Goal: Task Accomplishment & Management: Manage account settings

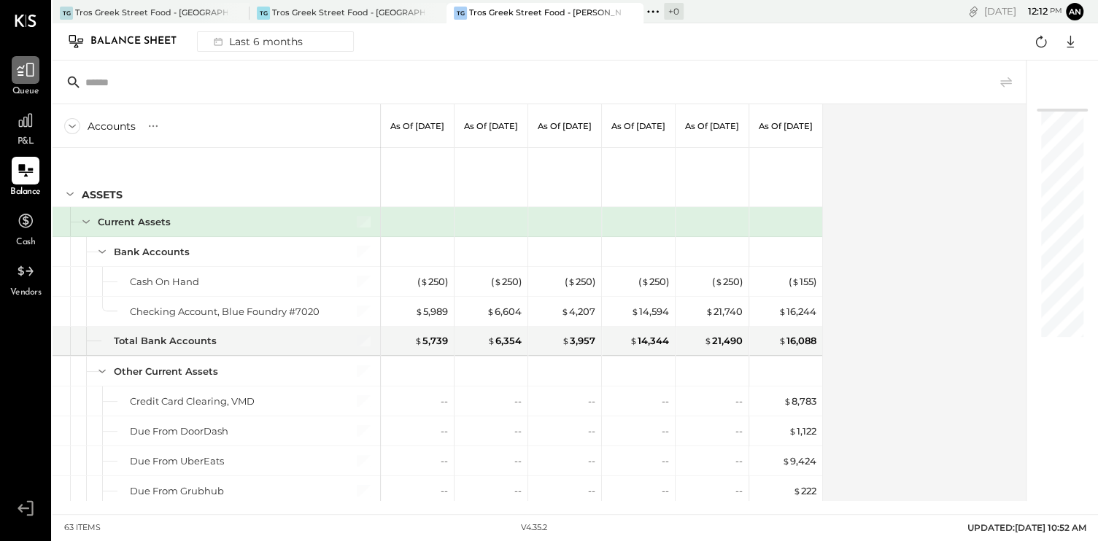
click at [33, 71] on icon at bounding box center [26, 70] width 18 height 14
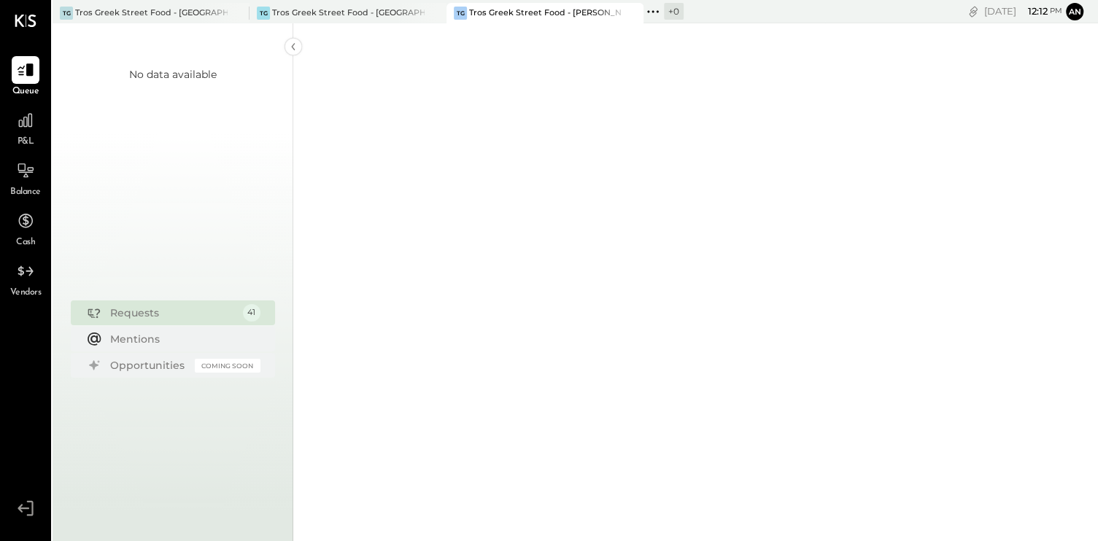
click at [185, 317] on div "Requests" at bounding box center [172, 313] width 125 height 15
click at [151, 317] on div "Requests" at bounding box center [172, 313] width 125 height 15
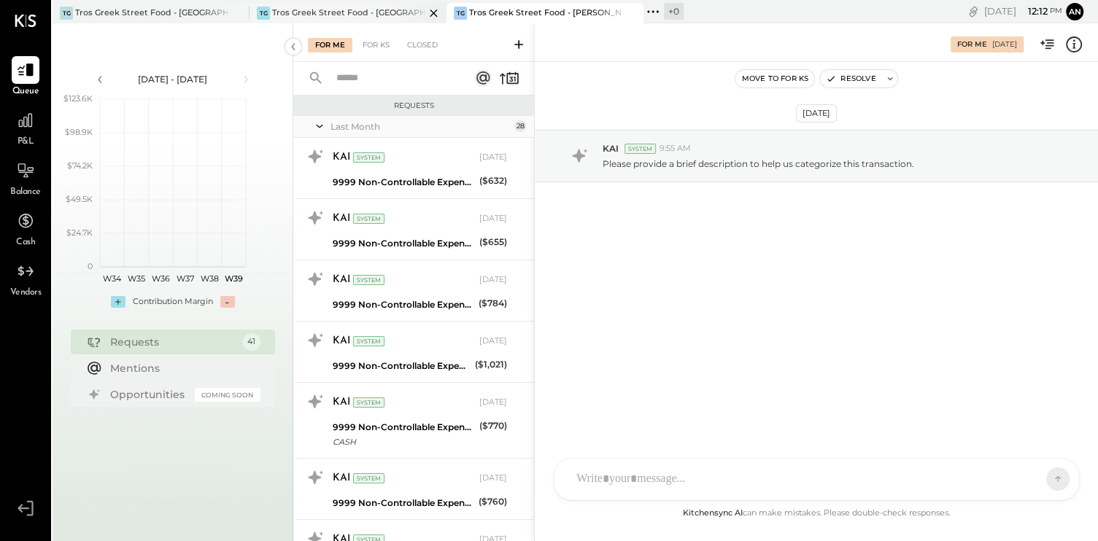
click at [359, 9] on div "Tros Greek Street Food - [GEOGRAPHIC_DATA]" at bounding box center [348, 13] width 152 height 12
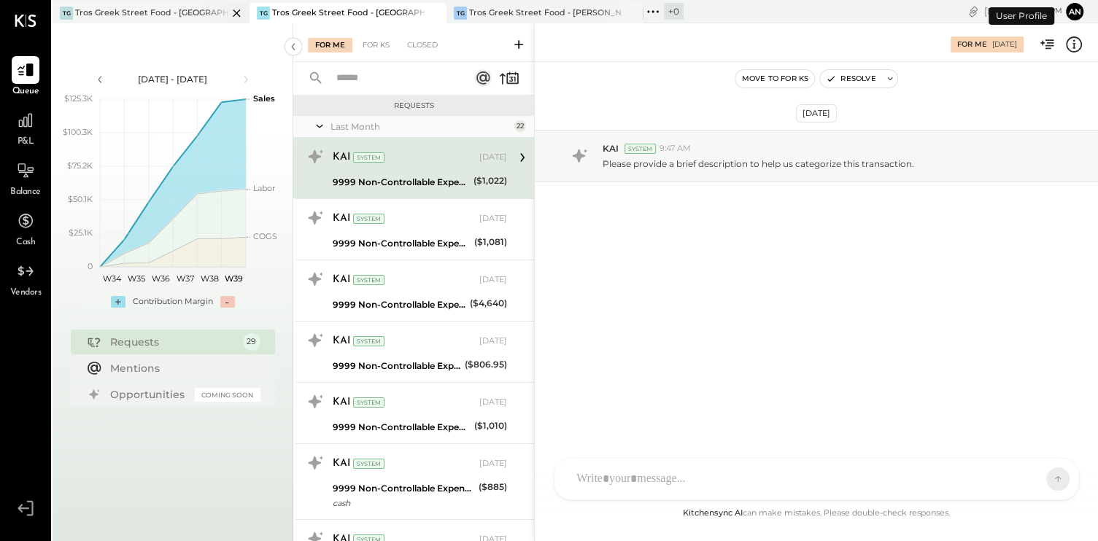
click at [132, 10] on div "Tros Greek Street Food - [GEOGRAPHIC_DATA]" at bounding box center [151, 13] width 152 height 12
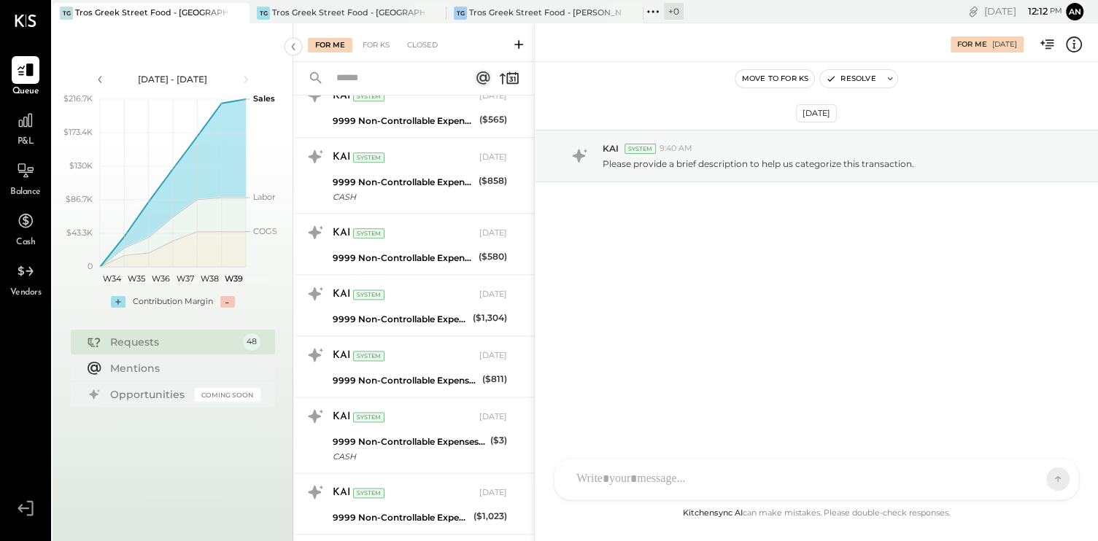
scroll to position [1751, 0]
